Goal: Task Accomplishment & Management: Complete application form

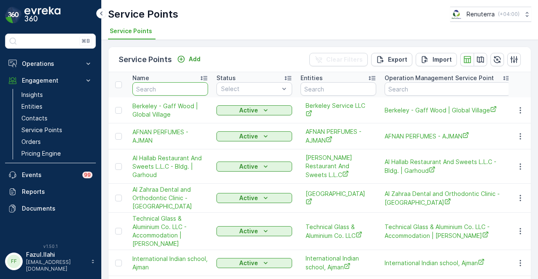
click at [178, 88] on input "text" at bounding box center [170, 88] width 76 height 13
type input "petz"
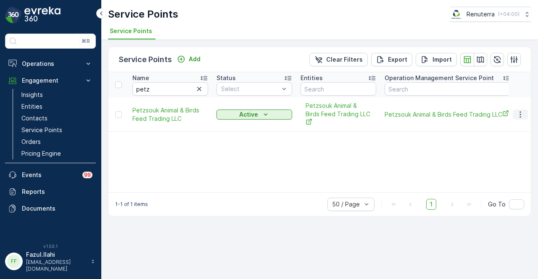
click at [522, 116] on icon "button" at bounding box center [520, 115] width 8 height 8
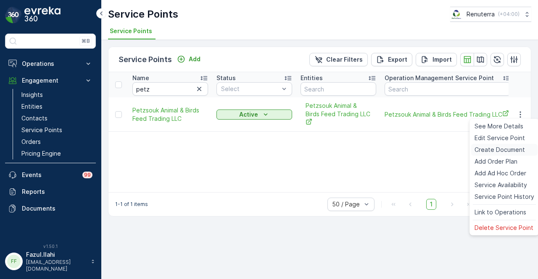
click at [519, 154] on span "Create Document" at bounding box center [499, 150] width 50 height 8
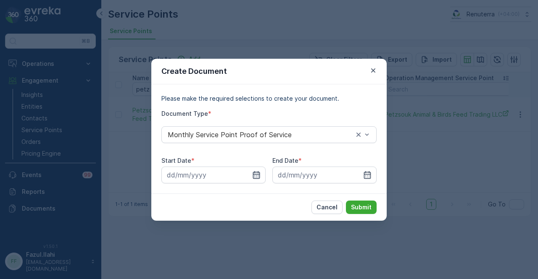
click at [254, 174] on icon "button" at bounding box center [256, 175] width 8 height 8
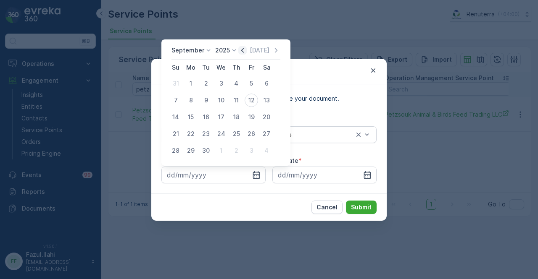
click at [244, 50] on icon "button" at bounding box center [242, 50] width 8 height 8
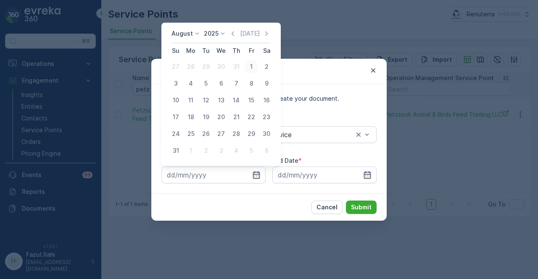
click at [250, 64] on div "1" at bounding box center [251, 66] width 13 height 13
type input "01.08.2025"
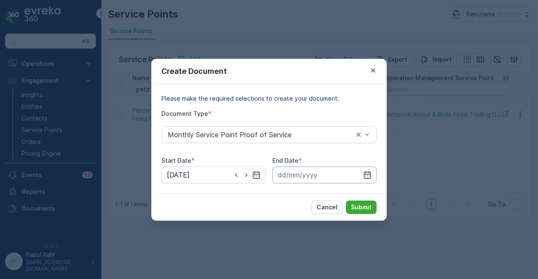
click at [367, 170] on input at bounding box center [324, 175] width 104 height 17
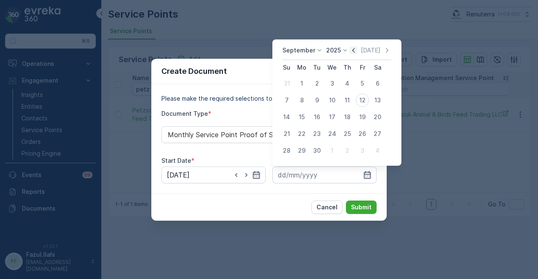
click at [355, 49] on icon "button" at bounding box center [353, 50] width 8 height 8
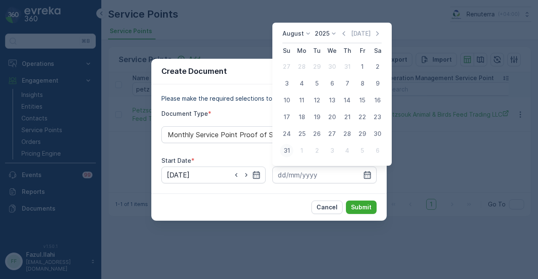
click at [292, 153] on div "31" at bounding box center [286, 150] width 13 height 13
type input "31.08.2025"
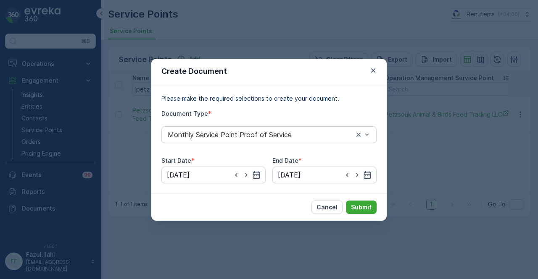
click at [358, 200] on div "Cancel Submit" at bounding box center [268, 207] width 235 height 27
click at [361, 206] on p "Submit" at bounding box center [361, 207] width 21 height 8
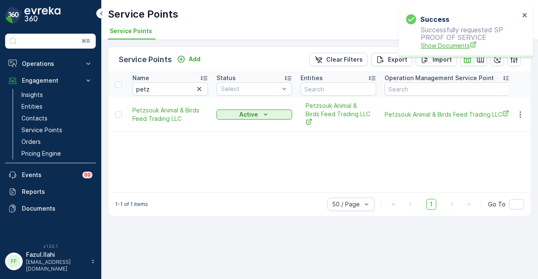
click at [428, 46] on span "Show Documents" at bounding box center [470, 45] width 99 height 9
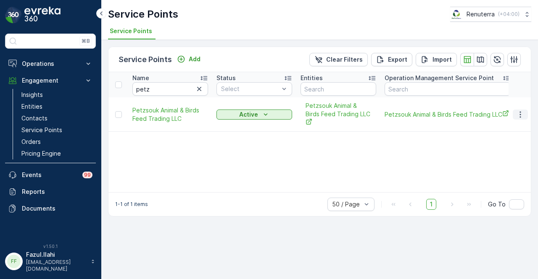
click at [518, 111] on icon "button" at bounding box center [520, 115] width 8 height 8
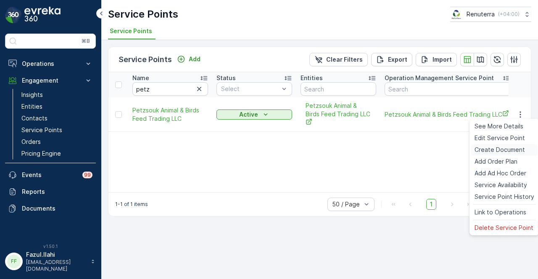
click at [515, 148] on span "Create Document" at bounding box center [499, 150] width 50 height 8
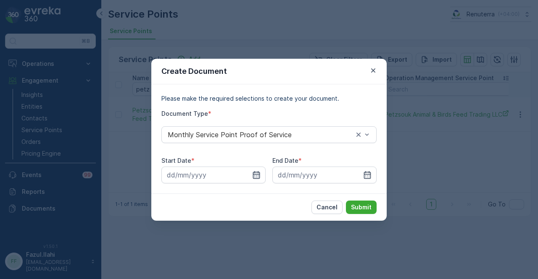
click at [256, 172] on icon "button" at bounding box center [256, 175] width 7 height 8
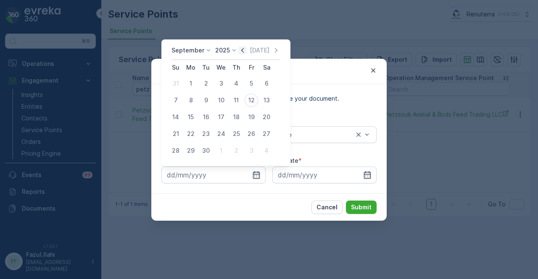
click at [239, 53] on icon "button" at bounding box center [242, 50] width 8 height 8
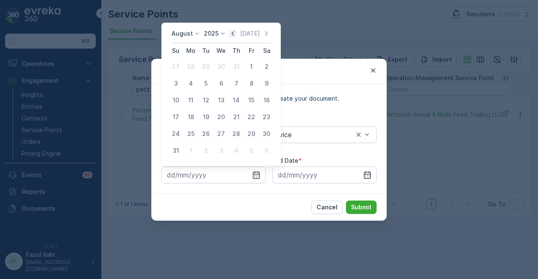
click at [237, 34] on icon "button" at bounding box center [233, 33] width 8 height 8
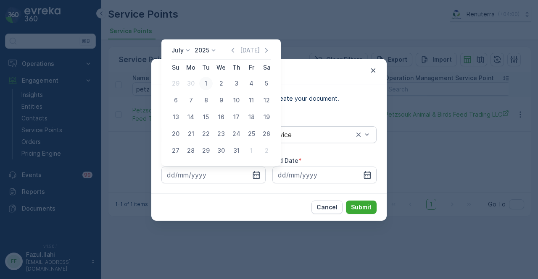
click at [206, 84] on div "1" at bounding box center [205, 83] width 13 height 13
type input "01.07.2025"
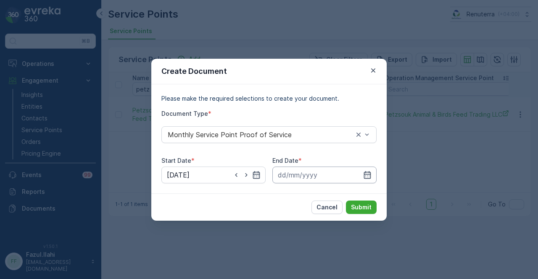
click at [359, 172] on input at bounding box center [324, 175] width 104 height 17
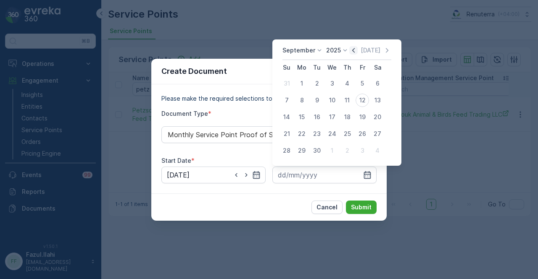
click at [350, 51] on icon "button" at bounding box center [353, 50] width 8 height 8
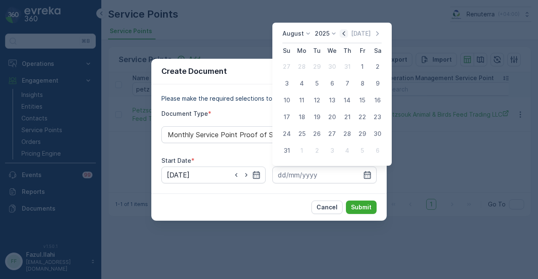
click at [344, 34] on icon "button" at bounding box center [344, 33] width 8 height 8
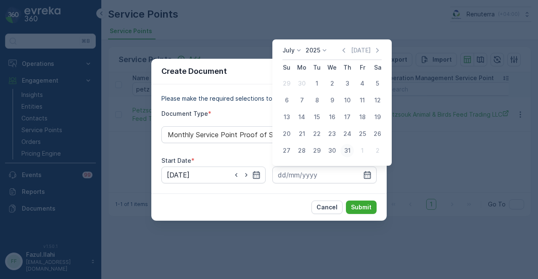
click at [350, 150] on div "31" at bounding box center [346, 150] width 13 height 13
type input "31.07.2025"
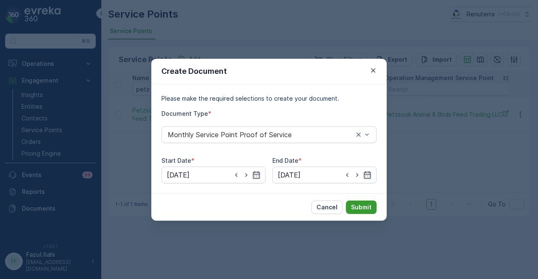
click at [368, 211] on p "Submit" at bounding box center [361, 207] width 21 height 8
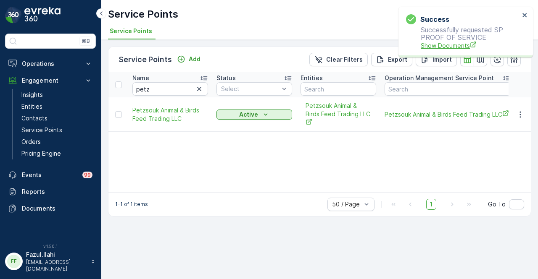
click at [450, 45] on span "Show Documents" at bounding box center [470, 45] width 99 height 9
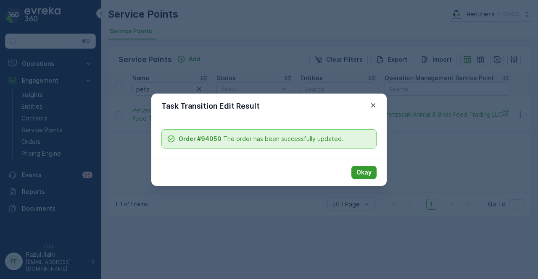
click at [361, 171] on p "Okay" at bounding box center [363, 173] width 15 height 8
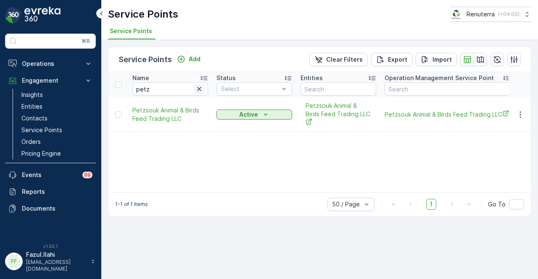
click at [196, 88] on icon "button" at bounding box center [199, 89] width 8 height 8
click at [179, 89] on input "text" at bounding box center [170, 88] width 76 height 13
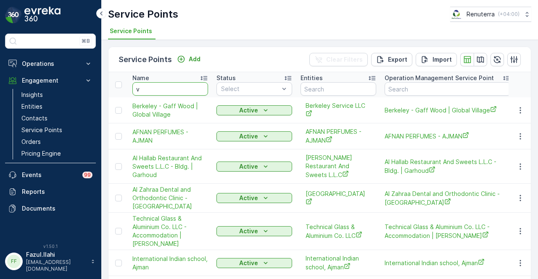
type input "va"
click at [179, 89] on input "va" at bounding box center [170, 88] width 76 height 13
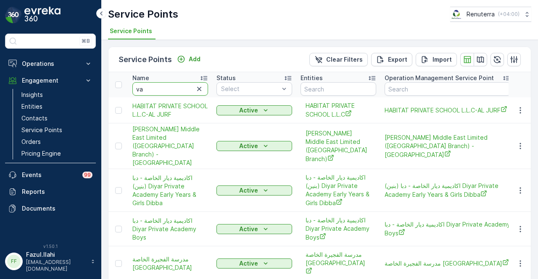
click at [179, 89] on input "va" at bounding box center [170, 88] width 76 height 13
type input "van oo"
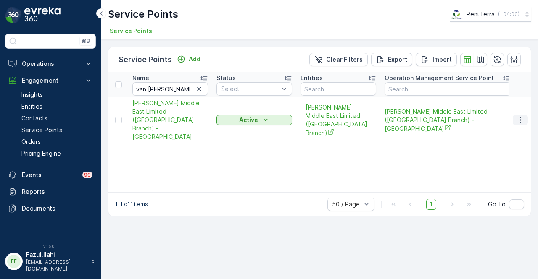
click at [518, 118] on icon "button" at bounding box center [520, 120] width 8 height 8
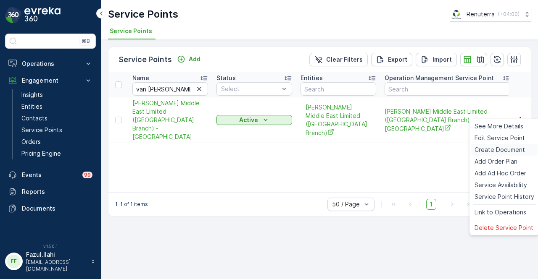
click at [515, 147] on span "Create Document" at bounding box center [499, 150] width 50 height 8
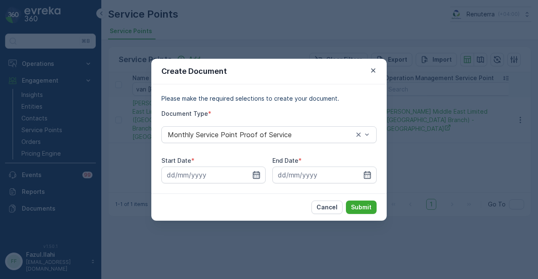
click at [255, 176] on icon "button" at bounding box center [256, 175] width 8 height 8
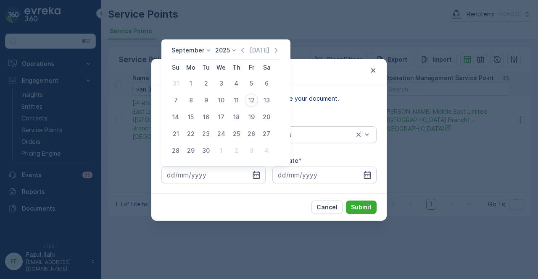
click at [241, 55] on div "September 2025 Today" at bounding box center [225, 53] width 109 height 14
click at [240, 49] on icon "button" at bounding box center [242, 50] width 8 height 8
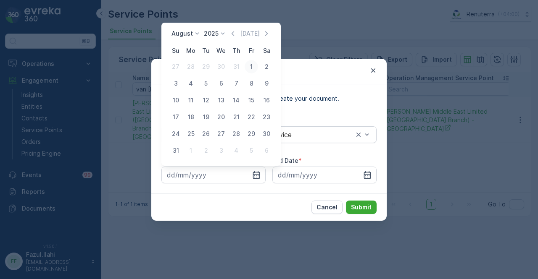
click at [248, 70] on div "1" at bounding box center [251, 66] width 13 height 13
type input "01.08.2025"
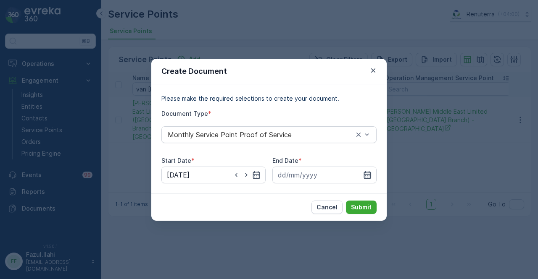
click at [366, 174] on icon "button" at bounding box center [367, 175] width 8 height 8
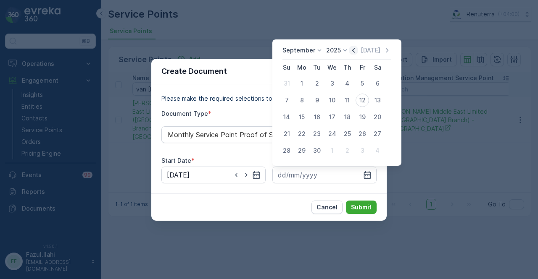
click at [352, 47] on icon "button" at bounding box center [353, 50] width 8 height 8
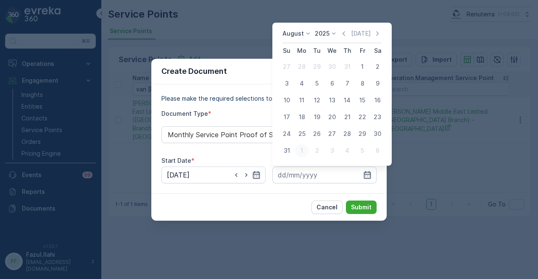
click at [294, 151] on button "1" at bounding box center [301, 150] width 15 height 15
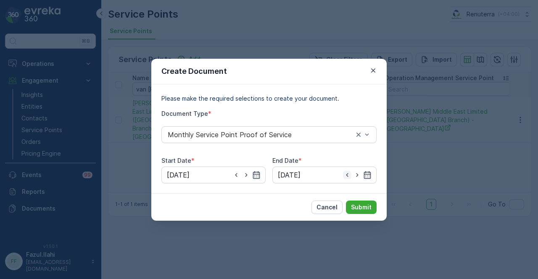
click at [350, 171] on icon "button" at bounding box center [347, 175] width 8 height 8
type input "31.08.2025"
click at [350, 203] on button "Submit" at bounding box center [361, 207] width 31 height 13
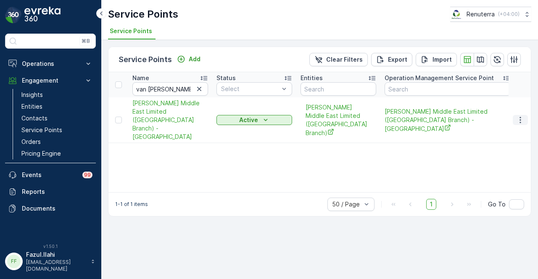
click at [525, 115] on button "button" at bounding box center [520, 120] width 15 height 10
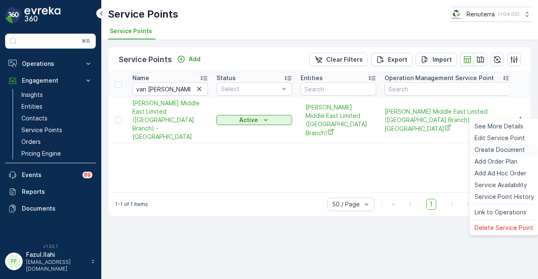
click at [516, 148] on span "Create Document" at bounding box center [499, 150] width 50 height 8
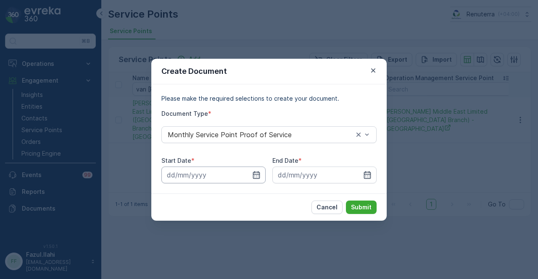
click at [255, 182] on input at bounding box center [213, 175] width 104 height 17
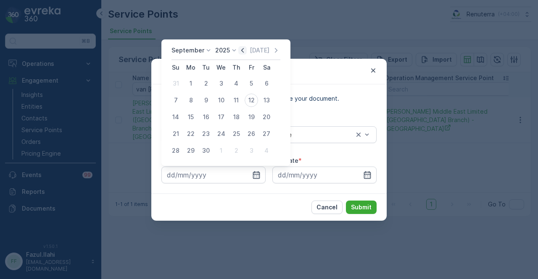
click at [242, 51] on icon "button" at bounding box center [242, 50] width 8 height 8
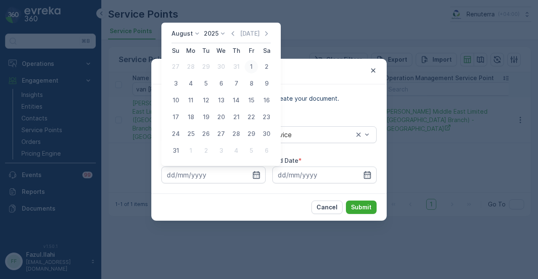
click at [251, 70] on div "1" at bounding box center [251, 66] width 13 height 13
type input "01.08.2025"
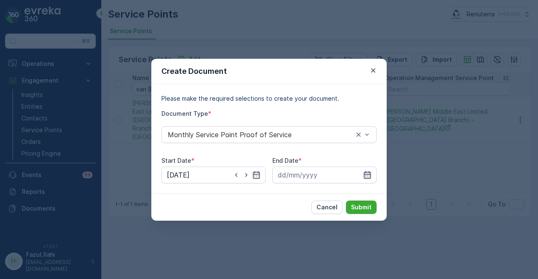
click at [363, 172] on icon "button" at bounding box center [367, 175] width 8 height 8
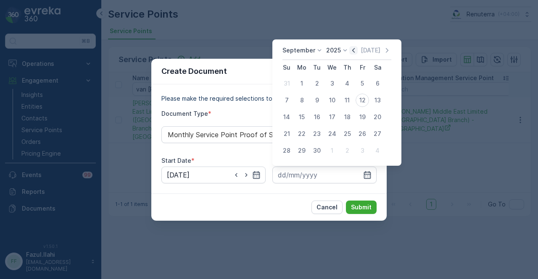
click at [352, 50] on icon "button" at bounding box center [353, 50] width 3 height 5
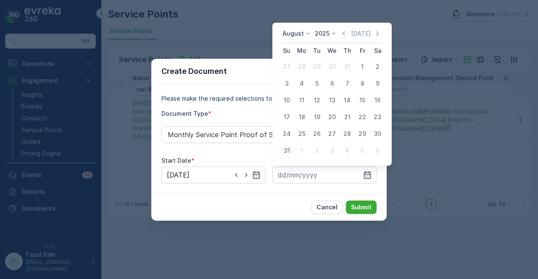
click at [282, 149] on div "31" at bounding box center [286, 150] width 13 height 13
type input "31.08.2025"
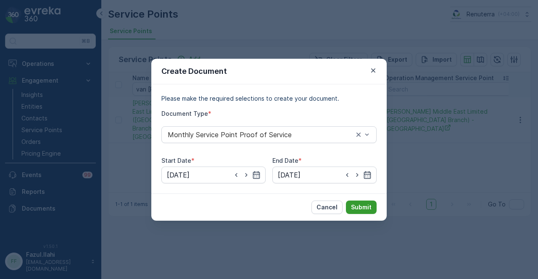
click at [366, 205] on p "Submit" at bounding box center [361, 207] width 21 height 8
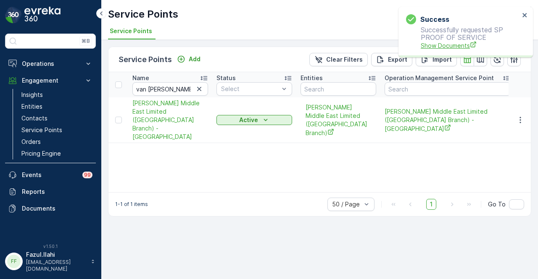
click at [430, 45] on span "Show Documents" at bounding box center [470, 45] width 99 height 9
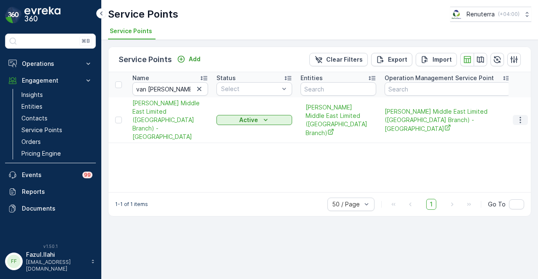
click at [519, 116] on icon "button" at bounding box center [520, 120] width 8 height 8
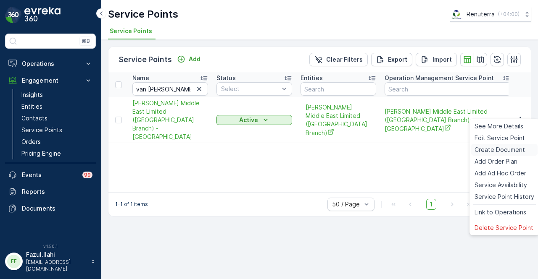
click at [520, 150] on span "Create Document" at bounding box center [499, 150] width 50 height 8
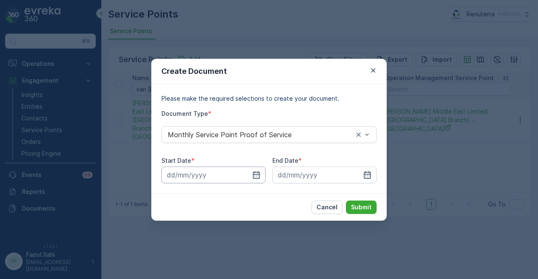
click at [260, 182] on input at bounding box center [213, 175] width 104 height 17
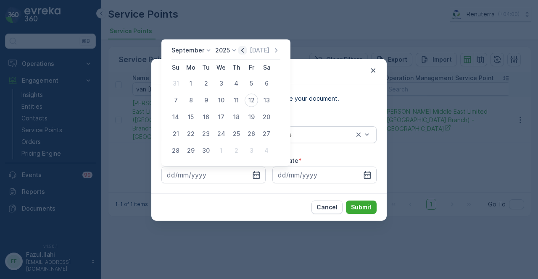
click at [241, 52] on icon "button" at bounding box center [242, 50] width 3 height 5
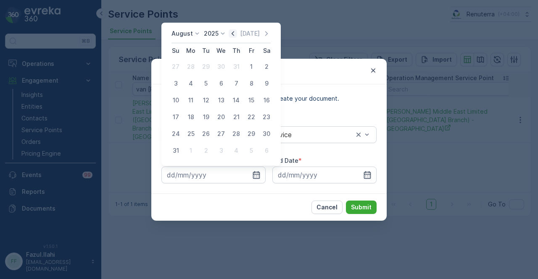
click at [235, 35] on icon "button" at bounding box center [233, 33] width 8 height 8
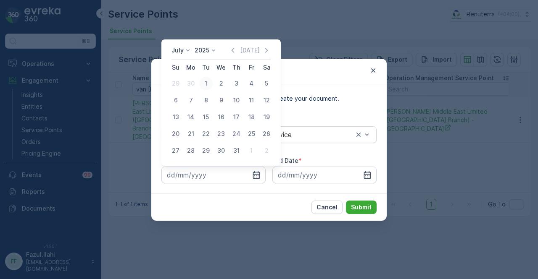
click at [206, 87] on div "1" at bounding box center [205, 83] width 13 height 13
type input "01.07.2025"
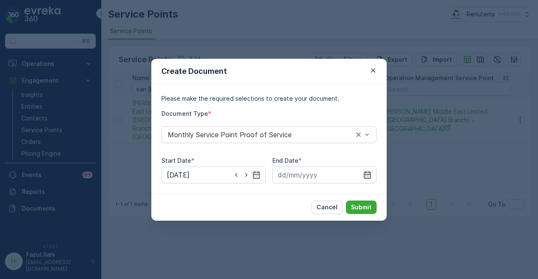
click at [367, 175] on icon "button" at bounding box center [367, 175] width 8 height 8
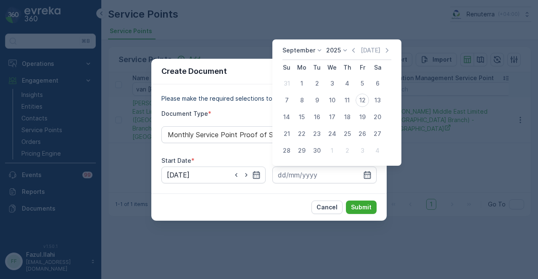
click at [356, 55] on div "September 2025 Today" at bounding box center [336, 53] width 109 height 14
click at [353, 51] on icon "button" at bounding box center [353, 50] width 8 height 8
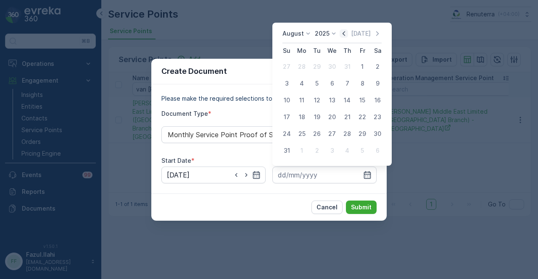
click at [348, 34] on icon "button" at bounding box center [344, 33] width 8 height 8
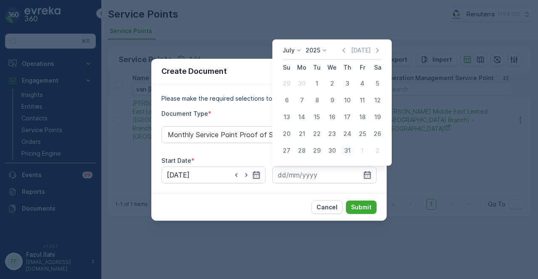
click at [344, 149] on div "31" at bounding box center [346, 150] width 13 height 13
type input "31.07.2025"
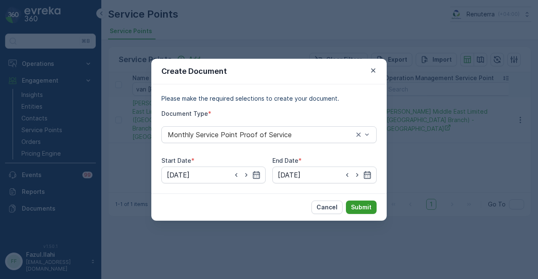
click at [365, 203] on p "Submit" at bounding box center [361, 207] width 21 height 8
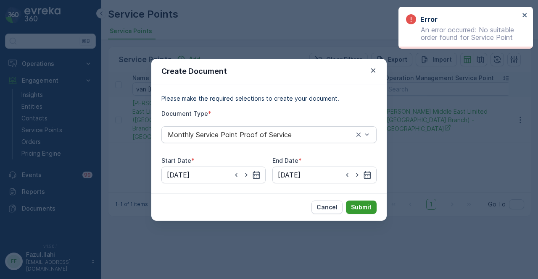
click at [363, 204] on p "Submit" at bounding box center [361, 207] width 21 height 8
click at [366, 205] on p "Submit" at bounding box center [361, 207] width 21 height 8
click at [367, 73] on div "Create Document" at bounding box center [268, 72] width 235 height 26
click at [371, 69] on icon "button" at bounding box center [373, 70] width 8 height 8
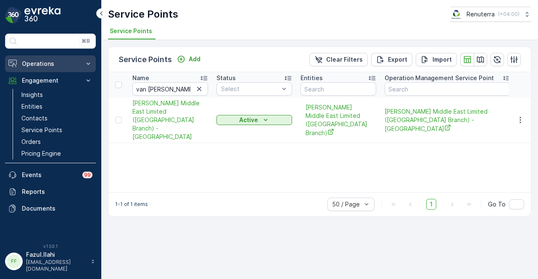
click at [80, 68] on button "Operations" at bounding box center [50, 63] width 91 height 17
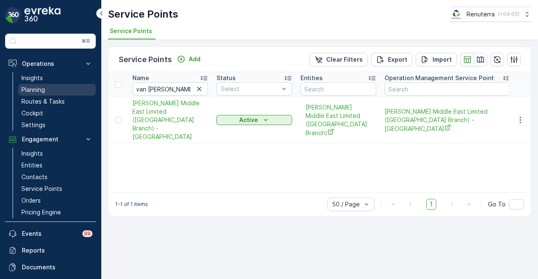
click at [64, 93] on link "Planning" at bounding box center [57, 90] width 78 height 12
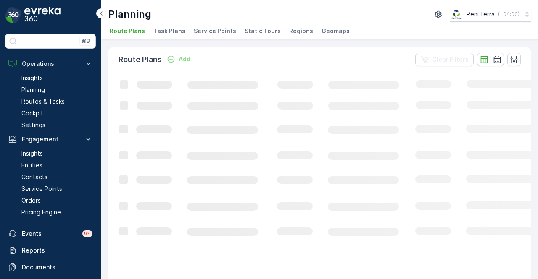
click at [226, 31] on span "Service Points" at bounding box center [215, 31] width 42 height 8
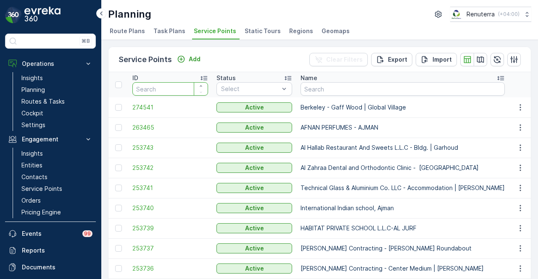
click at [166, 90] on input "number" at bounding box center [170, 88] width 76 height 13
click at [335, 93] on input "text" at bounding box center [402, 88] width 204 height 13
type input "van o"
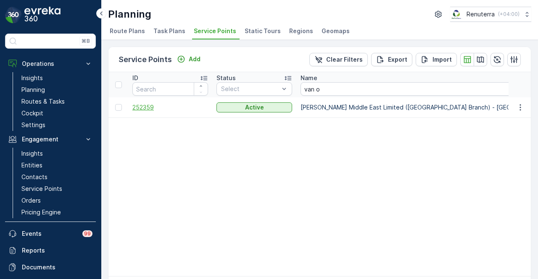
click at [145, 108] on span "252359" at bounding box center [170, 107] width 76 height 8
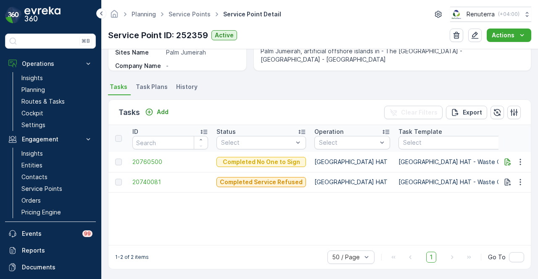
scroll to position [0, 151]
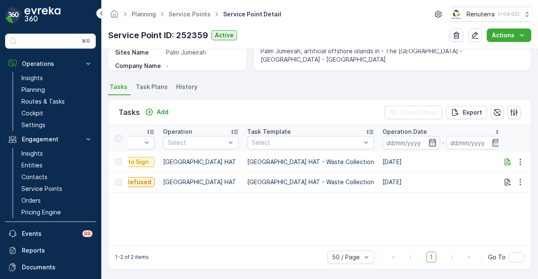
drag, startPoint x: 208, startPoint y: 240, endPoint x: 162, endPoint y: 239, distance: 46.2
click at [162, 239] on div "ID Status Select Operation Select Task Template Select Operation Date - Due Dat…" at bounding box center [319, 185] width 422 height 120
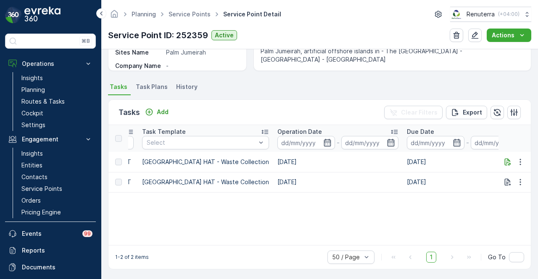
scroll to position [0, 0]
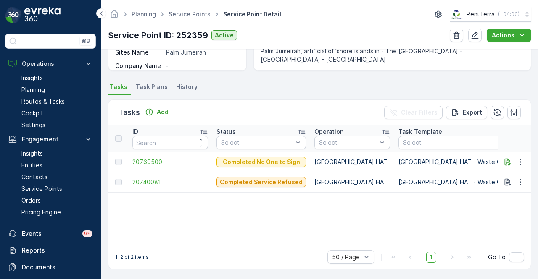
click at [269, 210] on div "ID Status Select Operation Select Task Template Select Operation Date - Due Dat…" at bounding box center [319, 185] width 422 height 120
click at [68, 190] on link "Service Points" at bounding box center [57, 189] width 78 height 12
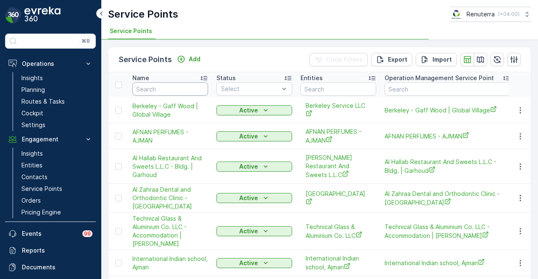
click at [179, 91] on input "text" at bounding box center [170, 88] width 76 height 13
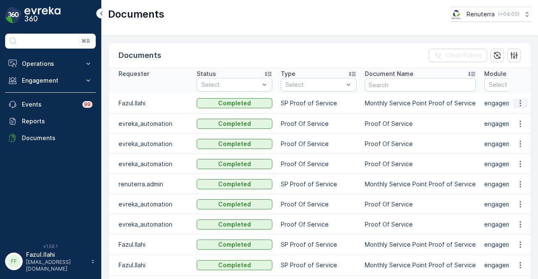
click at [517, 103] on icon "button" at bounding box center [520, 103] width 8 height 8
click at [517, 114] on span "See Details" at bounding box center [518, 115] width 32 height 8
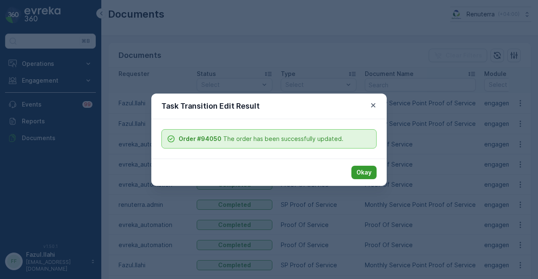
click at [356, 174] on button "Okay" at bounding box center [363, 172] width 25 height 13
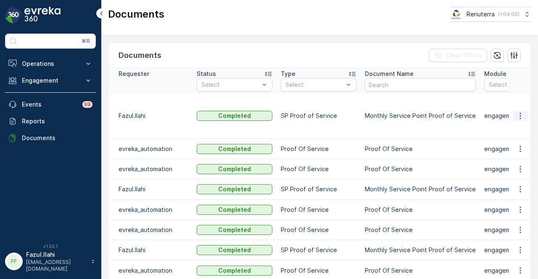
click at [519, 113] on icon "button" at bounding box center [519, 116] width 1 height 6
click at [519, 115] on span "See Details" at bounding box center [518, 119] width 32 height 8
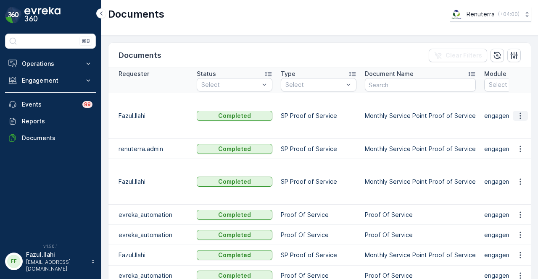
click at [521, 112] on icon "button" at bounding box center [520, 116] width 8 height 8
drag, startPoint x: 521, startPoint y: 110, endPoint x: 521, endPoint y: 116, distance: 5.9
click at [521, 116] on span "See Details" at bounding box center [518, 119] width 32 height 8
